Goal: Task Accomplishment & Management: Manage account settings

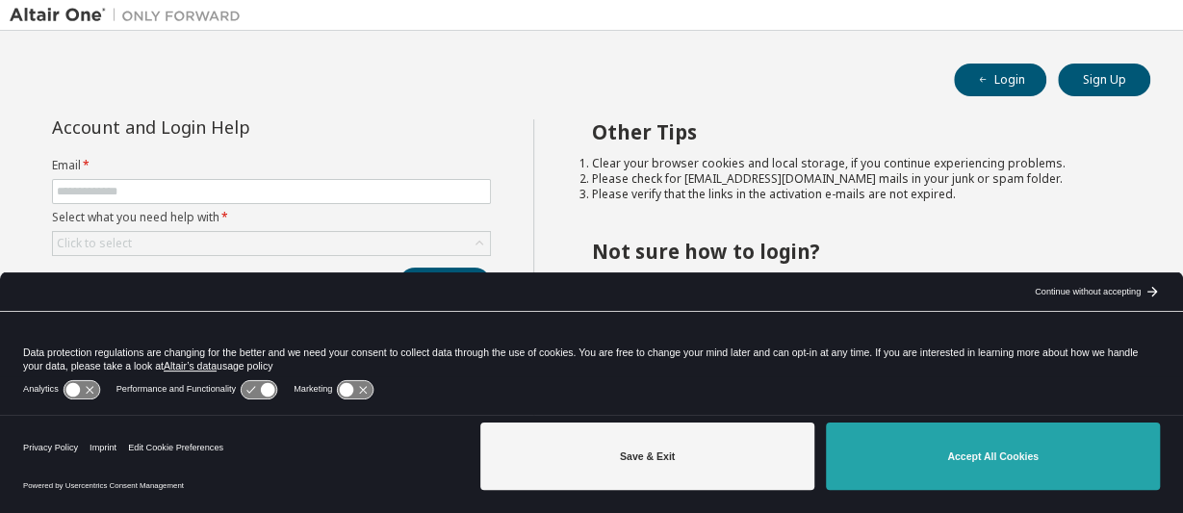
click at [994, 467] on button "Accept All Cookies" at bounding box center [993, 456] width 334 height 67
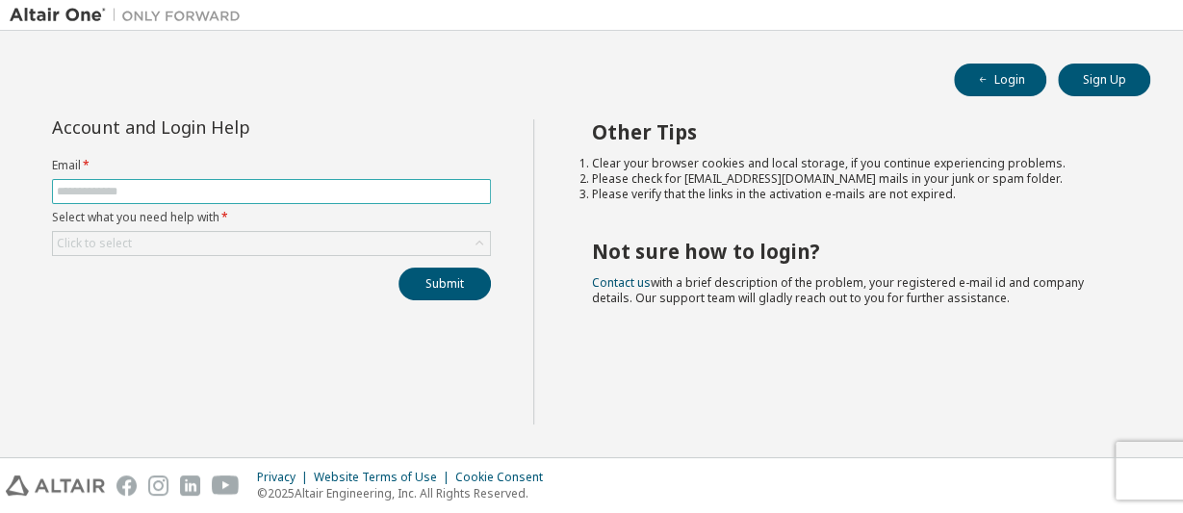
click at [101, 179] on span at bounding box center [271, 191] width 439 height 25
click at [97, 190] on input "text" at bounding box center [271, 191] width 429 height 15
type input "**********"
click at [154, 242] on div "Click to select" at bounding box center [271, 243] width 437 height 23
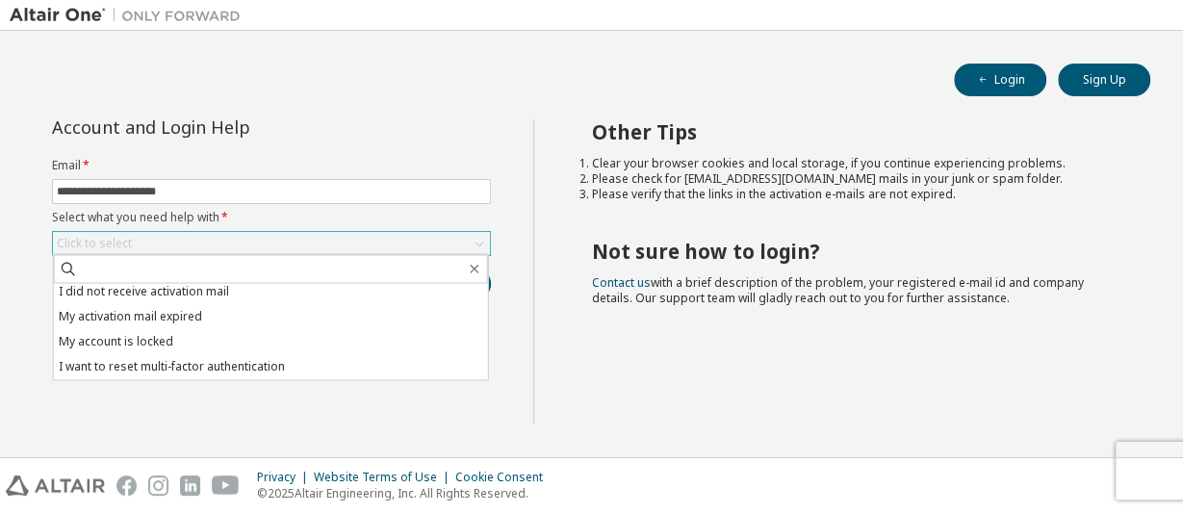
scroll to position [54, 0]
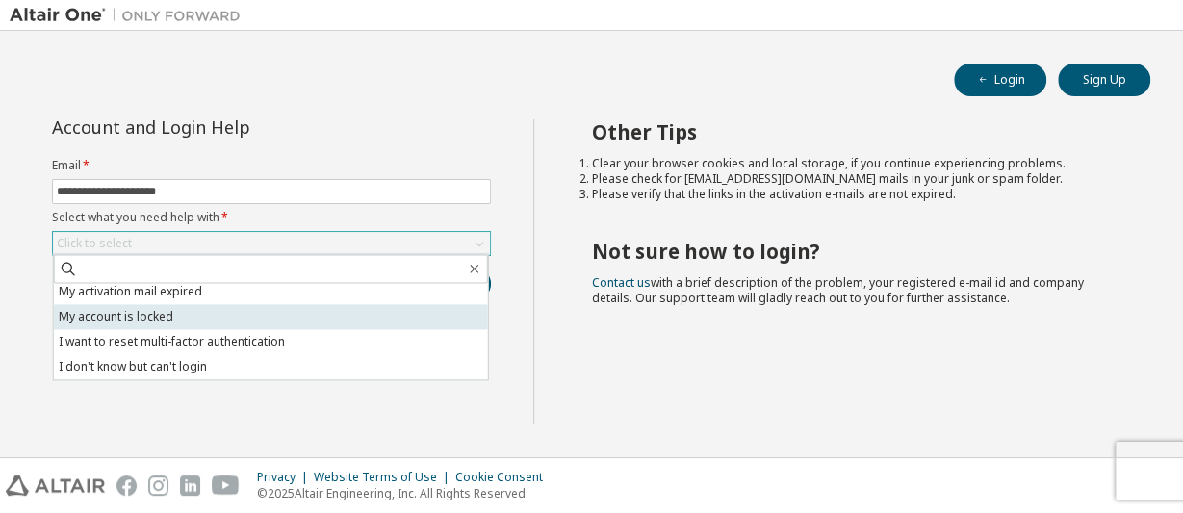
click at [197, 320] on li "My account is locked" at bounding box center [271, 316] width 434 height 25
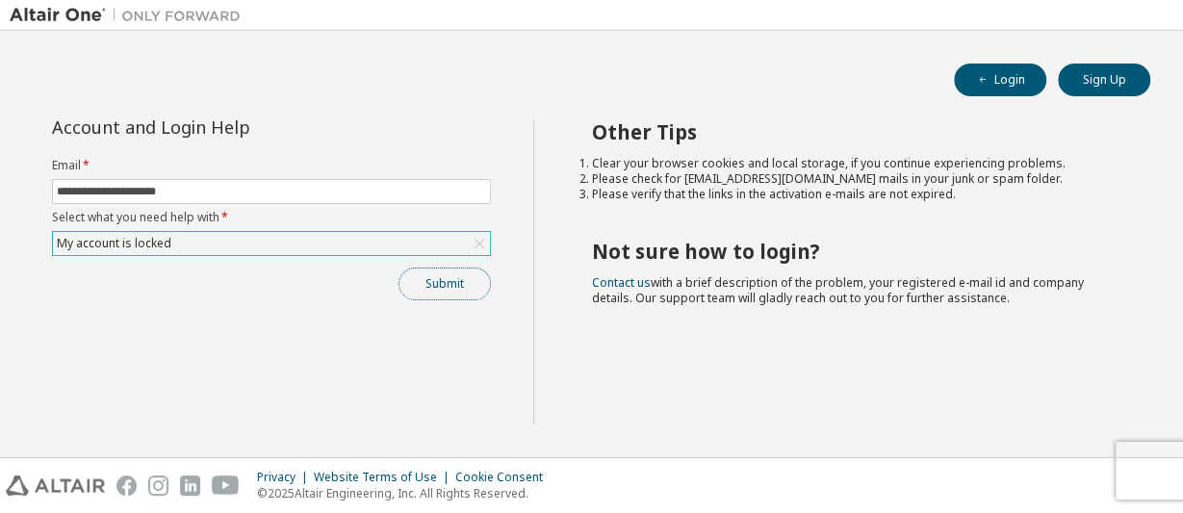
click at [425, 286] on button "Submit" at bounding box center [444, 284] width 92 height 33
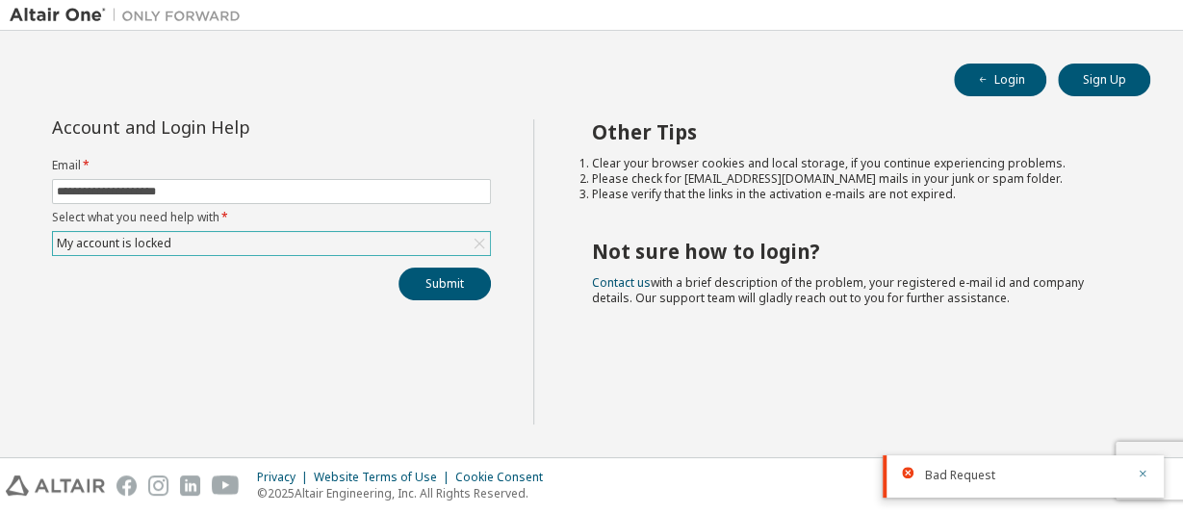
drag, startPoint x: 1142, startPoint y: 474, endPoint x: 1106, endPoint y: 511, distance: 52.4
click at [1142, 473] on icon "button" at bounding box center [1143, 474] width 12 height 12
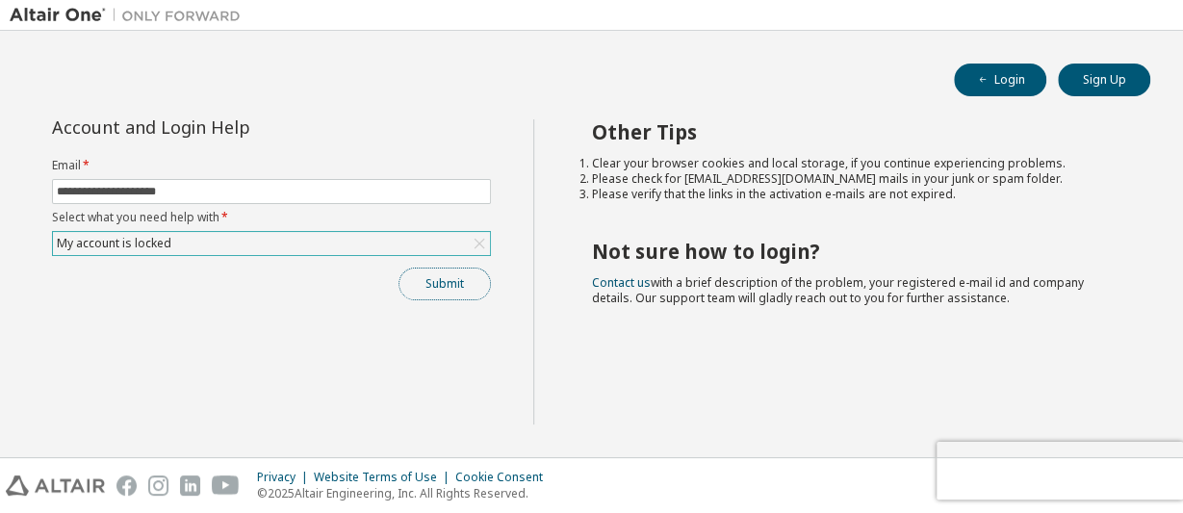
click at [446, 286] on button "Submit" at bounding box center [444, 284] width 92 height 33
click at [436, 278] on button "Submit" at bounding box center [444, 284] width 92 height 33
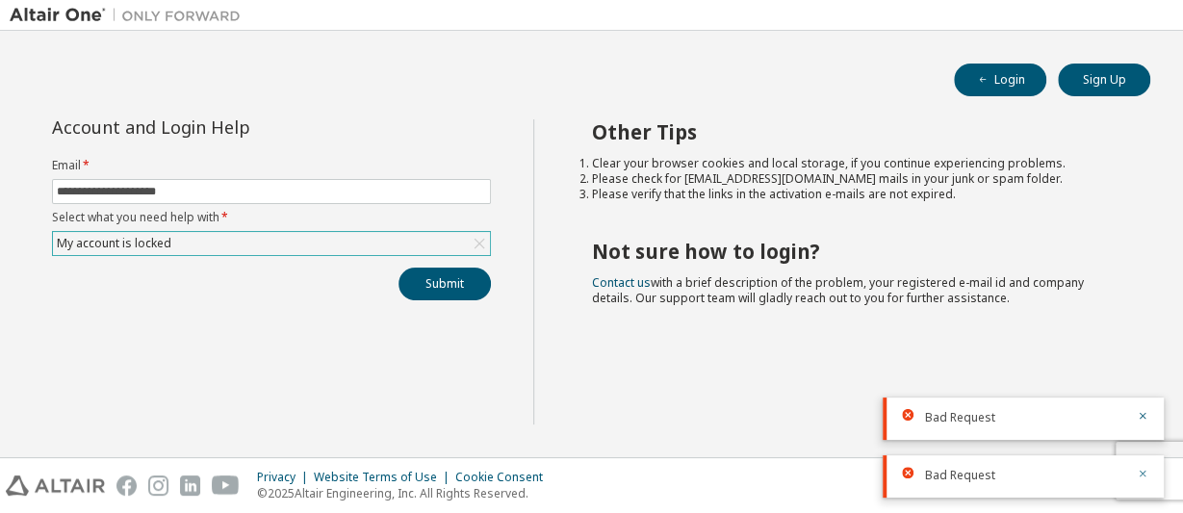
click at [1142, 475] on icon "button" at bounding box center [1143, 474] width 7 height 7
drag, startPoint x: 1142, startPoint y: 480, endPoint x: 793, endPoint y: 373, distance: 365.4
click at [1133, 476] on div at bounding box center [1136, 475] width 23 height 17
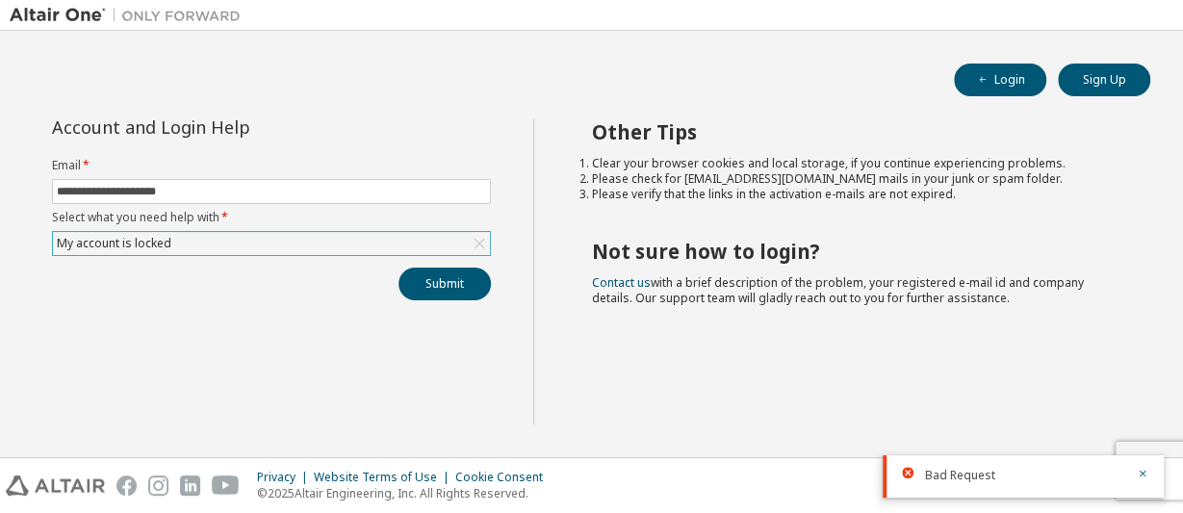
click at [398, 238] on div "My account is locked" at bounding box center [271, 243] width 437 height 23
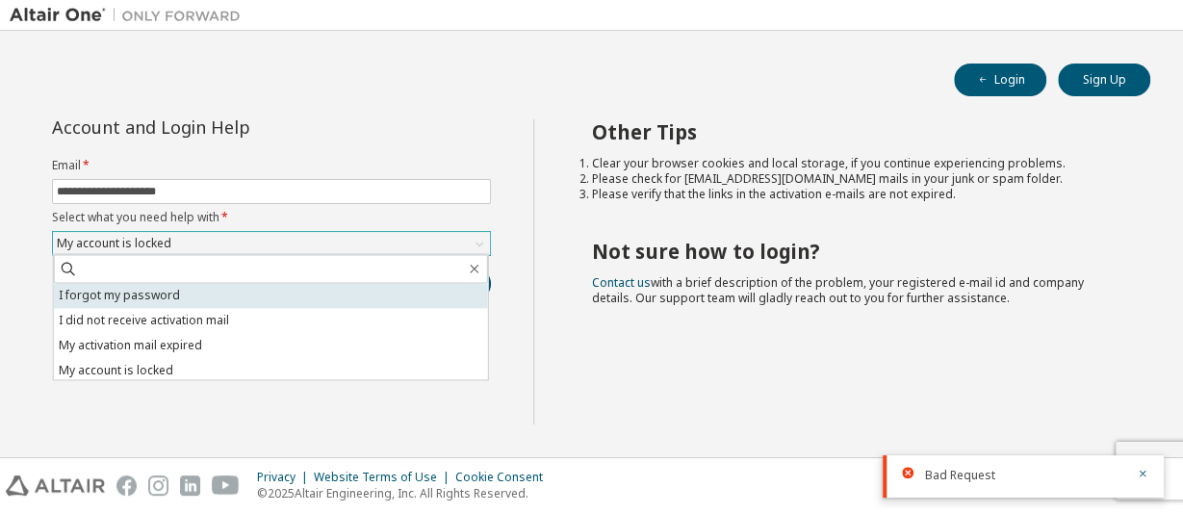
click at [220, 295] on li "I forgot my password" at bounding box center [271, 295] width 434 height 25
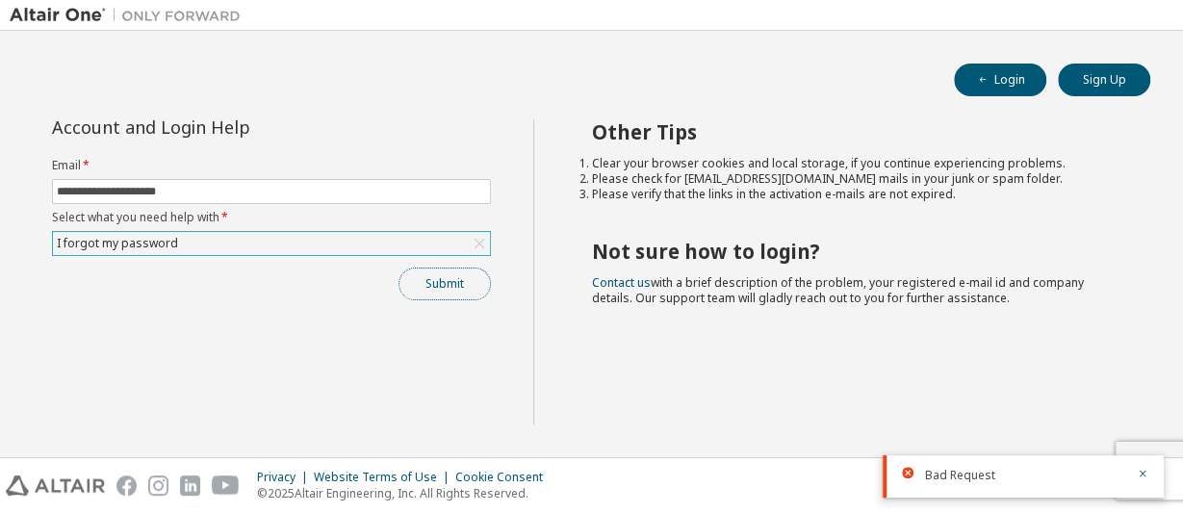
click at [447, 278] on button "Submit" at bounding box center [444, 284] width 92 height 33
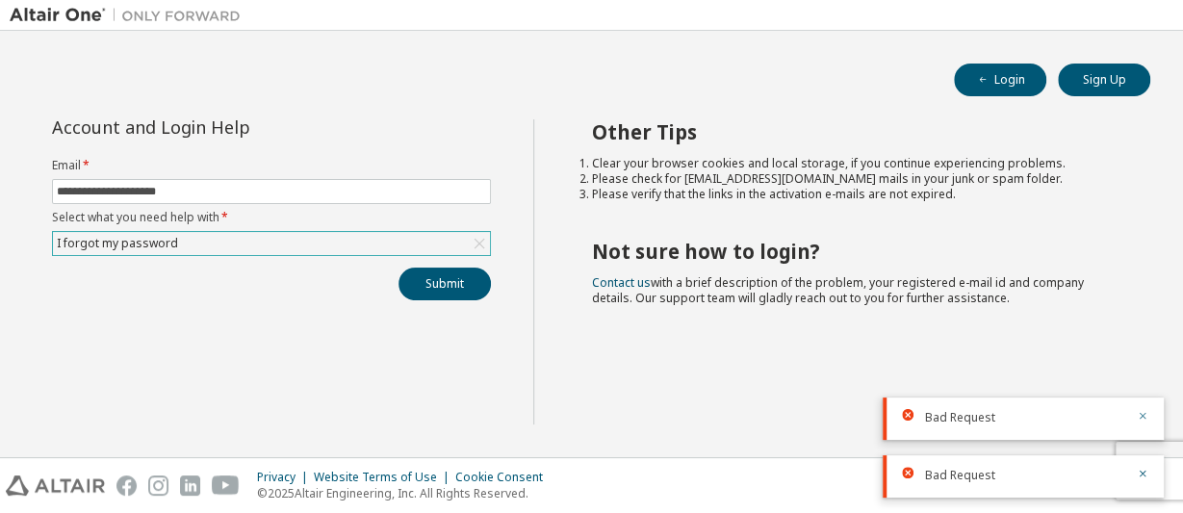
click at [1144, 419] on icon "button" at bounding box center [1143, 416] width 7 height 7
click at [1144, 474] on icon "button" at bounding box center [1143, 474] width 7 height 7
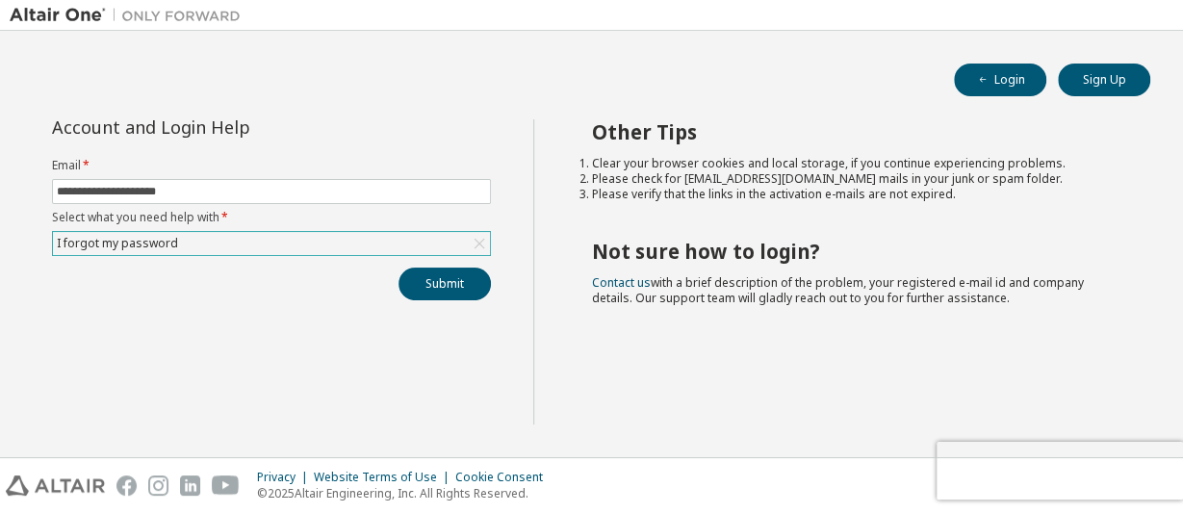
click at [1039, 486] on div "Privacy Website Terms of Use Cookie Consent © 2025 Altair Engineering, Inc. All…" at bounding box center [591, 485] width 1183 height 55
click at [972, 474] on div "Privacy Website Terms of Use Cookie Consent © 2025 Altair Engineering, Inc. All…" at bounding box center [591, 485] width 1183 height 55
type input "**********"
click at [313, 244] on div "Click to select" at bounding box center [271, 243] width 437 height 23
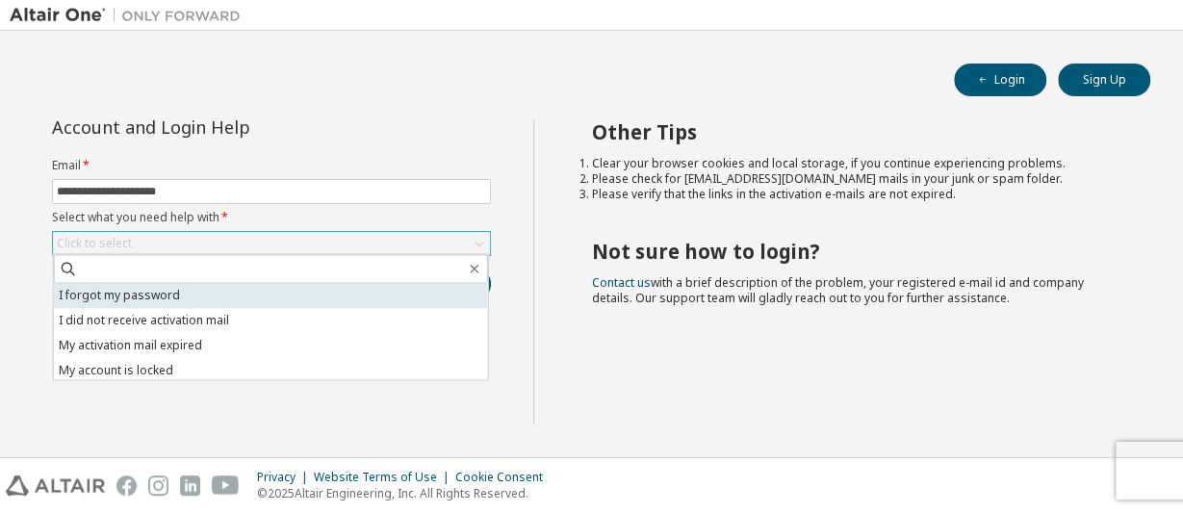
click at [264, 299] on li "I forgot my password" at bounding box center [271, 295] width 434 height 25
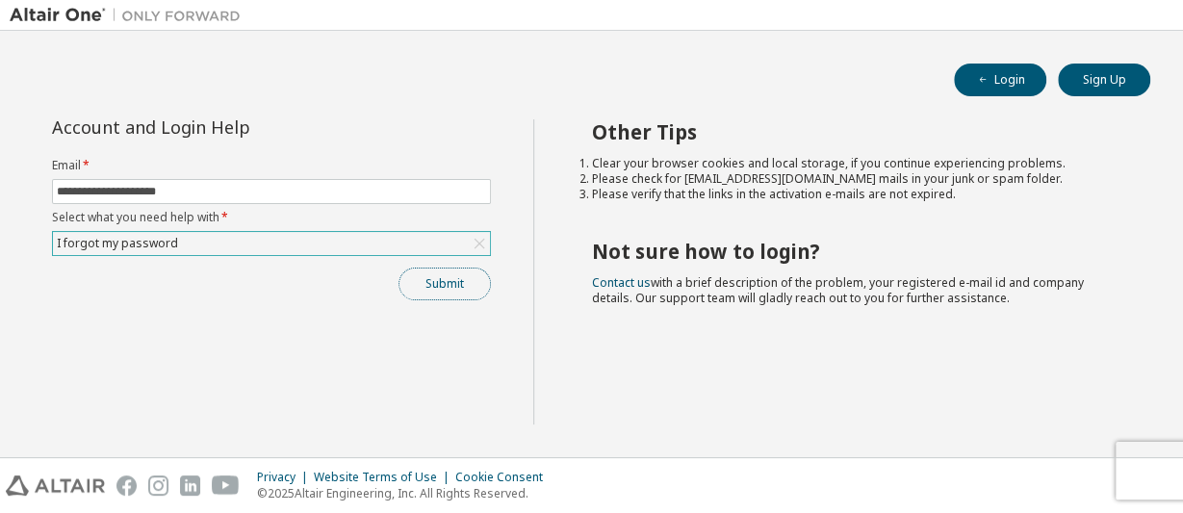
click at [419, 276] on button "Submit" at bounding box center [444, 284] width 92 height 33
